Goal: Transaction & Acquisition: Purchase product/service

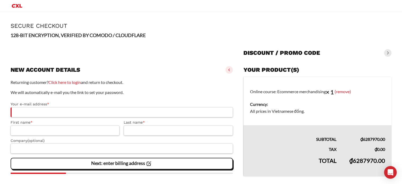
click at [77, 23] on h1 "Secure Checkout" at bounding box center [201, 25] width 381 height 7
click at [35, 39] on p "128-BIT ENCRYPTION, VERIFIED BY COMODO / CLOUDFLARE" at bounding box center [201, 35] width 381 height 8
click at [59, 36] on strong "128-BIT ENCRYPTION, VERIFIED BY COMODO / CLOUDFLARE" at bounding box center [78, 35] width 135 height 6
click at [94, 35] on strong "128-BIT ENCRYPTION, VERIFIED BY COMODO / CLOUDFLARE" at bounding box center [78, 35] width 135 height 6
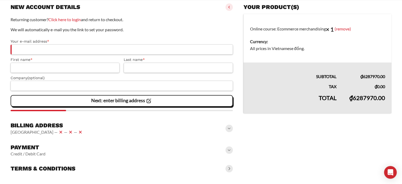
scroll to position [73, 0]
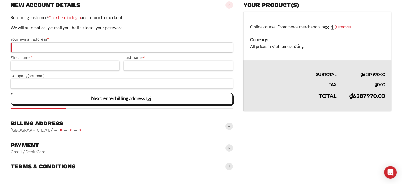
click at [72, 147] on div "Payment Credit / Debit Card" at bounding box center [122, 147] width 222 height 17
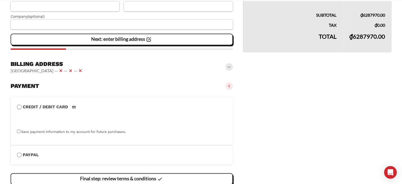
scroll to position [159, 0]
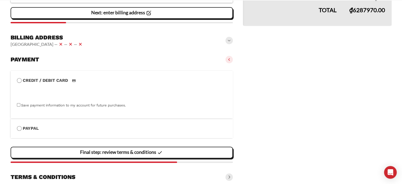
click at [351, 108] on vaadin-details "Your product(s) Online course: Ecommerce merchandising × 1 (remove) Currency: A…" at bounding box center [317, 48] width 148 height 269
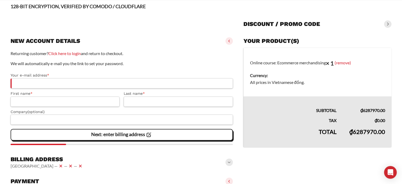
scroll to position [63, 0]
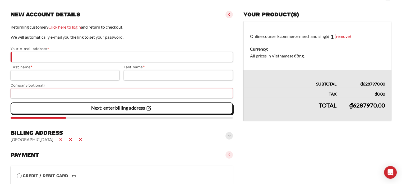
click at [63, 96] on input "Company (optional)" at bounding box center [122, 93] width 222 height 10
click at [0, 0] on slot "Next: enter billing address" at bounding box center [0, 0] width 0 height 0
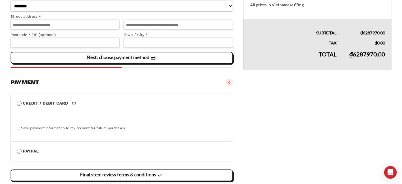
scroll to position [68, 0]
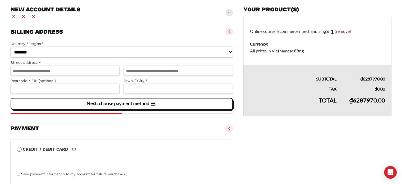
drag, startPoint x: 113, startPoint y: 113, endPoint x: 176, endPoint y: 114, distance: 63.1
click at [167, 114] on section "**********" at bounding box center [122, 78] width 222 height 81
click at [179, 114] on section "**********" at bounding box center [122, 78] width 222 height 81
click at [187, 113] on div at bounding box center [122, 113] width 222 height 1
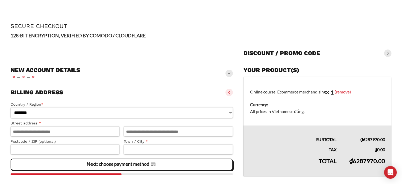
scroll to position [0, 0]
click at [22, 76] on icon at bounding box center [23, 76] width 6 height 6
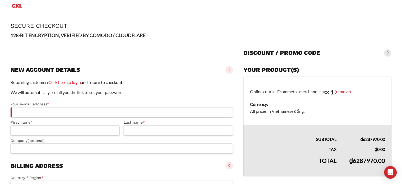
click at [127, 93] on p "We will automatically e-mail you the link to set your password." at bounding box center [122, 92] width 222 height 7
click at [212, 27] on h1 "Secure Checkout" at bounding box center [201, 25] width 381 height 7
click at [186, 48] on div at bounding box center [122, 51] width 222 height 17
click at [70, 47] on div at bounding box center [122, 51] width 222 height 17
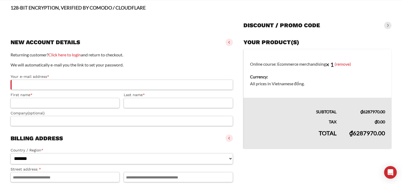
scroll to position [26, 0]
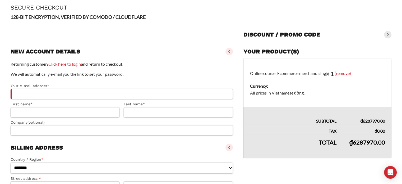
click at [81, 33] on div at bounding box center [122, 33] width 222 height 17
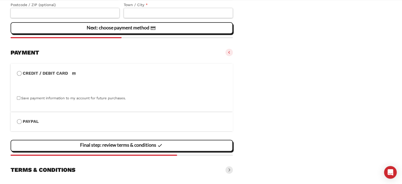
scroll to position [222, 0]
